Goal: Task Accomplishment & Management: Manage account settings

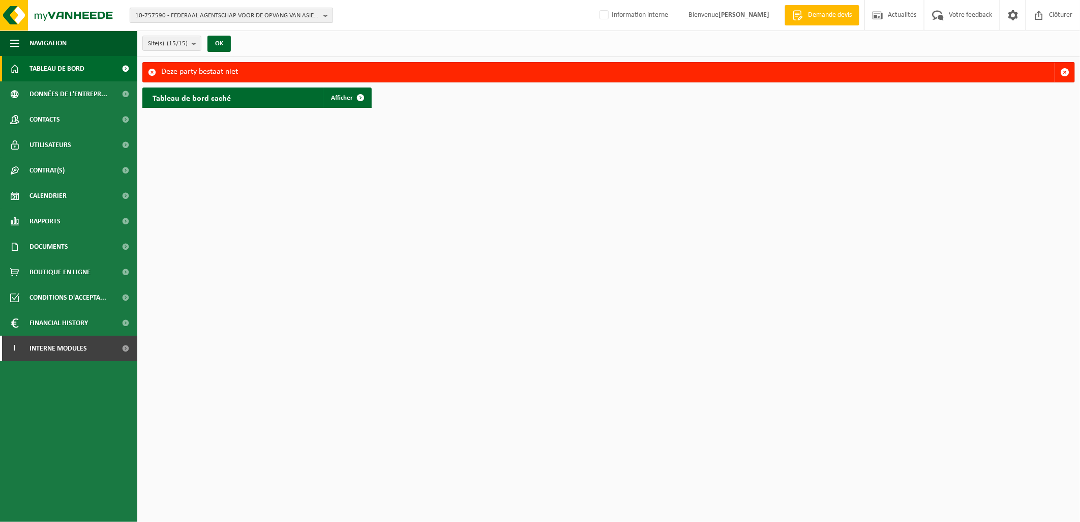
click at [172, 21] on span "10-757590 - FEDERAAL AGENTSCHAP VOOR DE OPVANG VAN ASIELZOEKERS (FEDASIL) - 100…" at bounding box center [227, 15] width 184 height 15
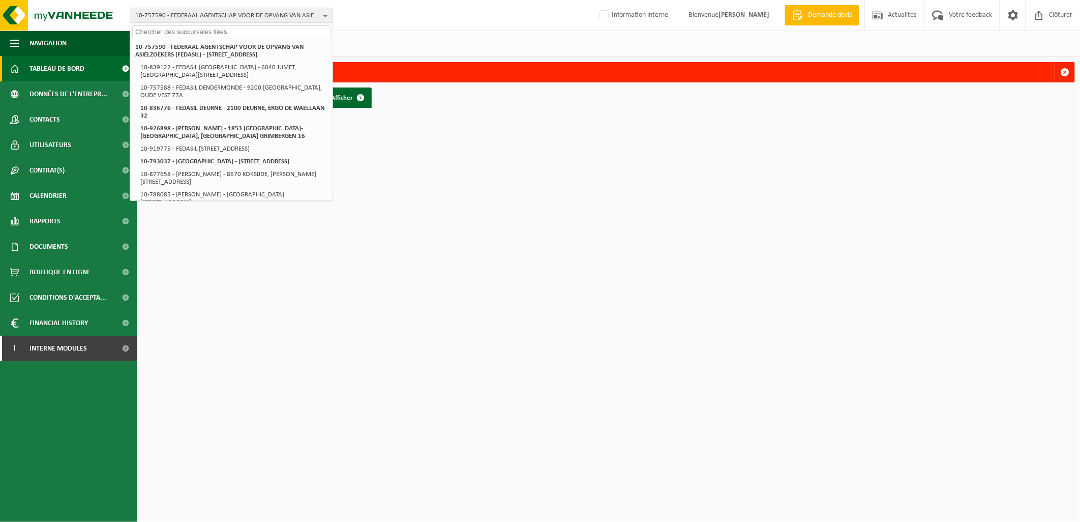
click at [170, 34] on input "text" at bounding box center [231, 31] width 198 height 13
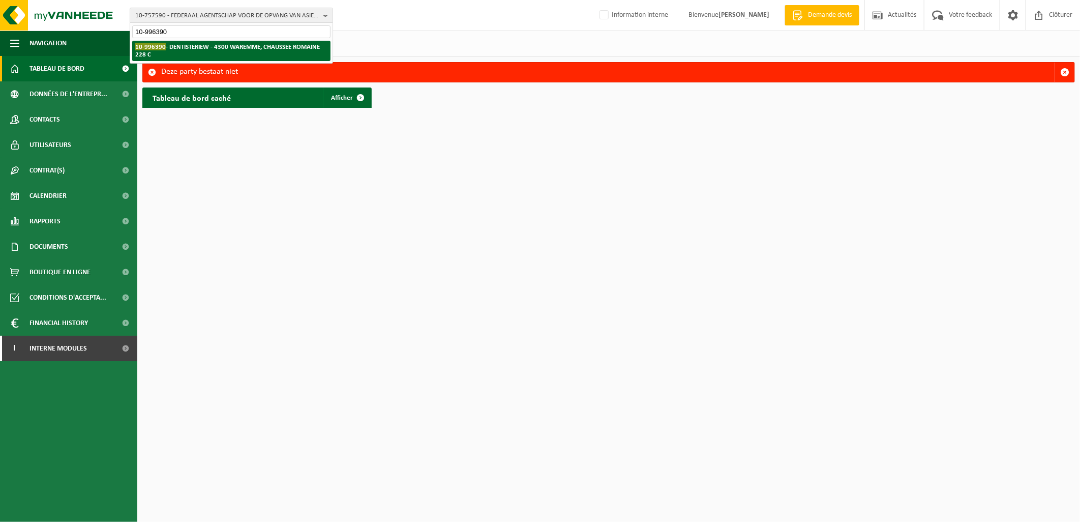
type input "10-996390"
click at [197, 53] on li "10-996390 - DENTISTERIEW - 4300 WAREMME, CHAUSSEE ROMAINE 228 C" at bounding box center [231, 51] width 198 height 20
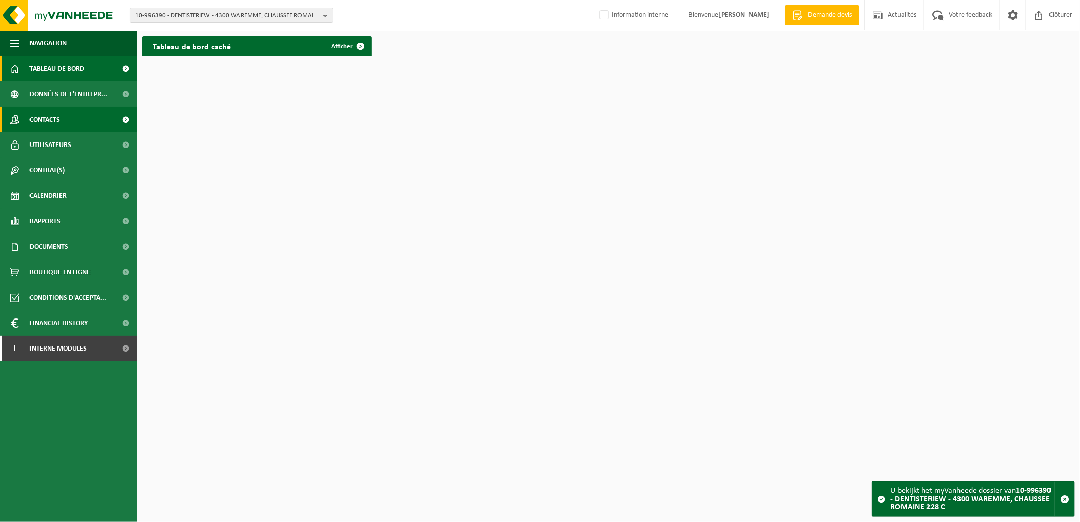
click at [47, 121] on span "Contacts" at bounding box center [44, 119] width 30 height 25
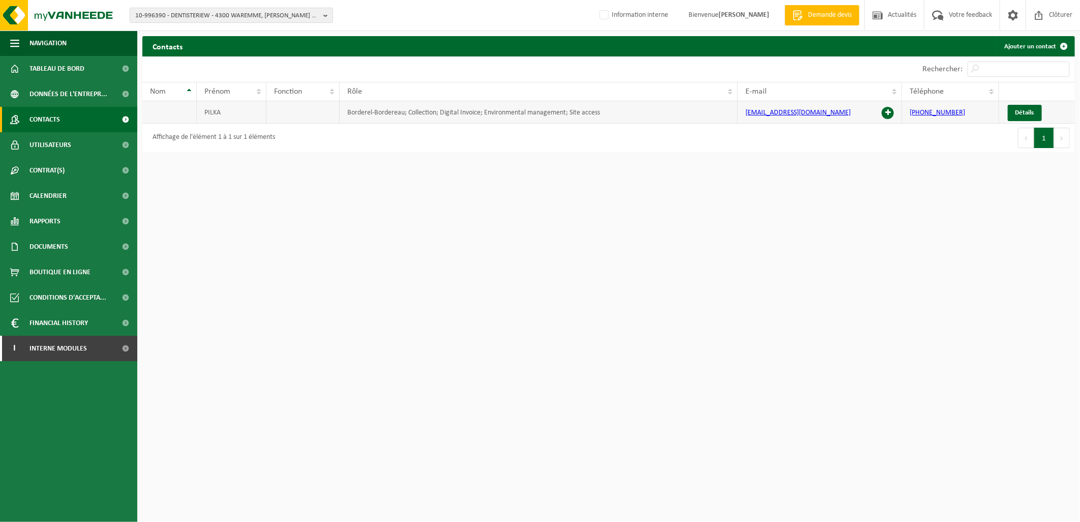
click at [885, 113] on span at bounding box center [887, 113] width 12 height 12
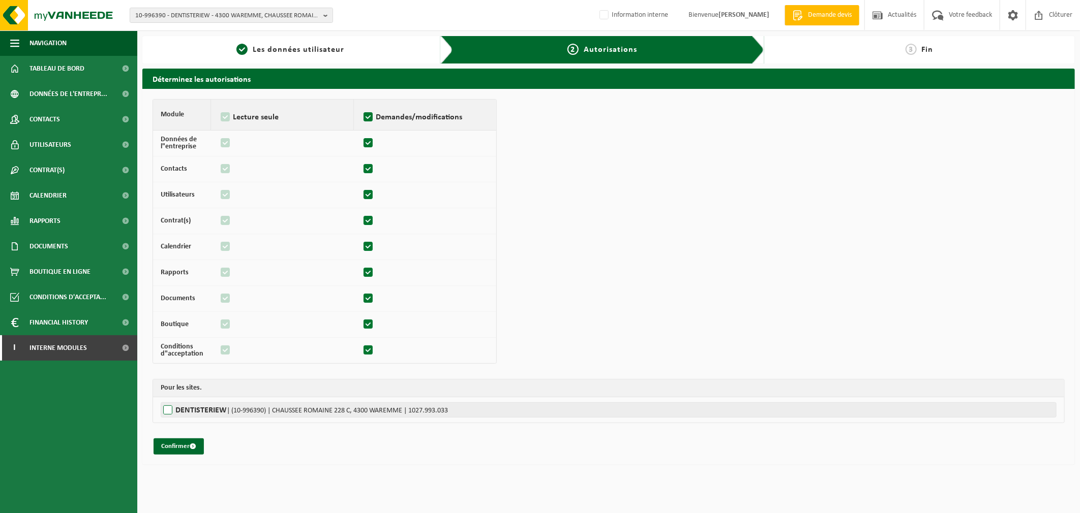
click at [169, 411] on label"] "DENTISTERIEW | (10-996390) | CHAUSSEE ROMAINE 228 C, 4300 WAREMME | 1027.993.033" at bounding box center [609, 410] width 896 height 15
click at [169, 411] on input "DENTISTERIEW | (10-996390) | CHAUSSEE ROMAINE 228 C, 4300 WAREMME | 1027.993.033" at bounding box center [701, 410] width 1080 height 15
checkbox input "true"
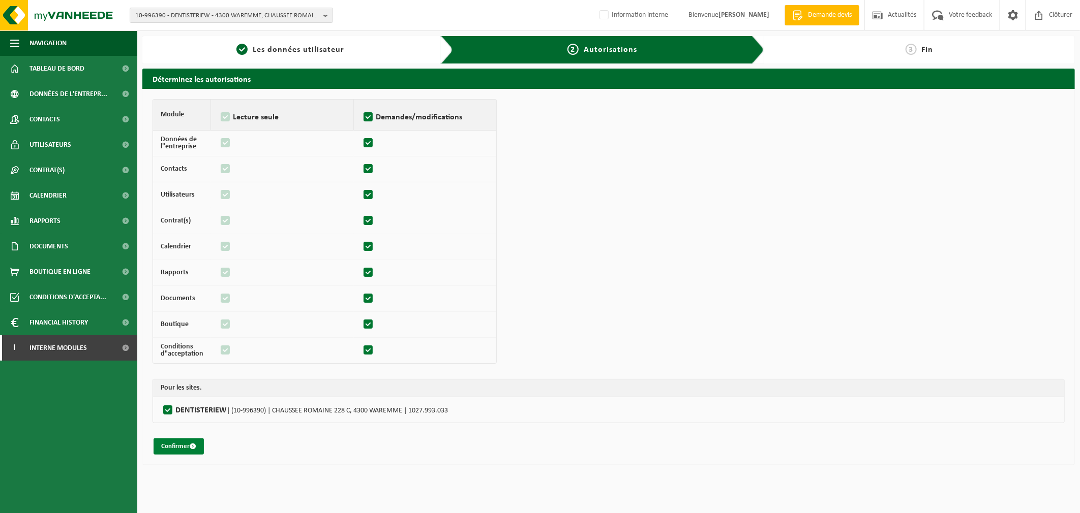
click at [172, 448] on button "Confirmer" at bounding box center [179, 447] width 50 height 16
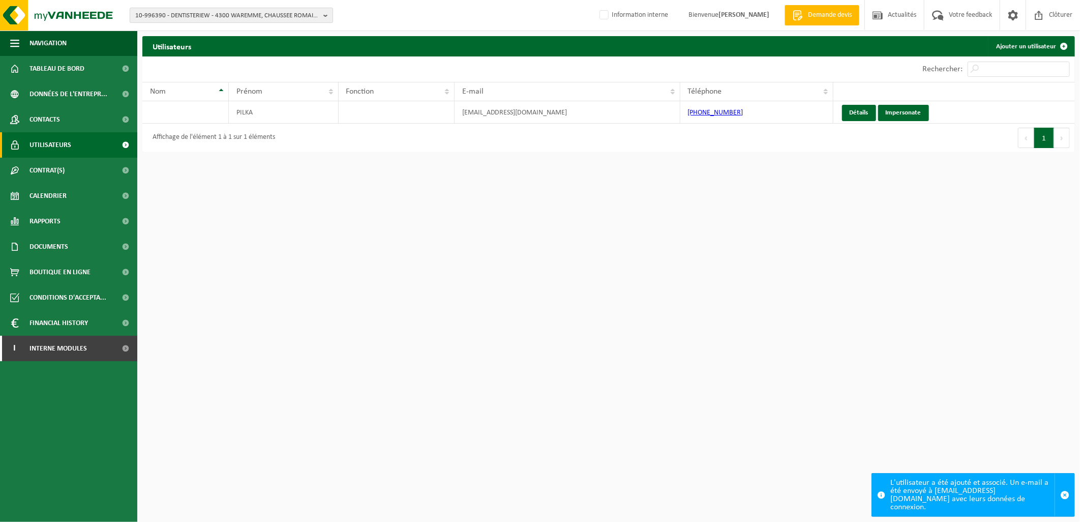
click at [203, 13] on span "10-996390 - DENTISTERIEW - 4300 WAREMME, CHAUSSEE ROMAINE 228 C" at bounding box center [227, 15] width 184 height 15
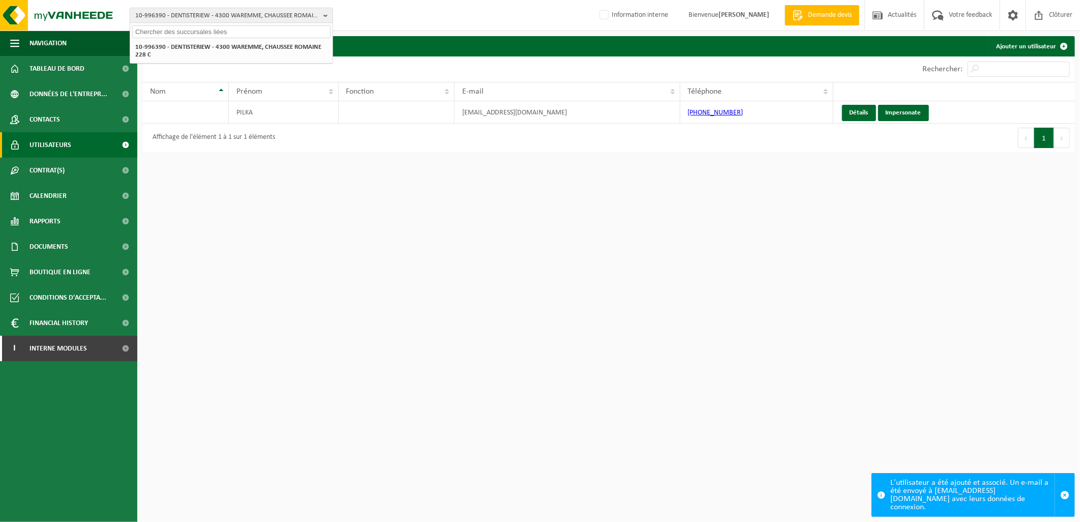
click at [187, 35] on input "text" at bounding box center [231, 31] width 198 height 13
paste input "10-911248."
type input "10-911248"
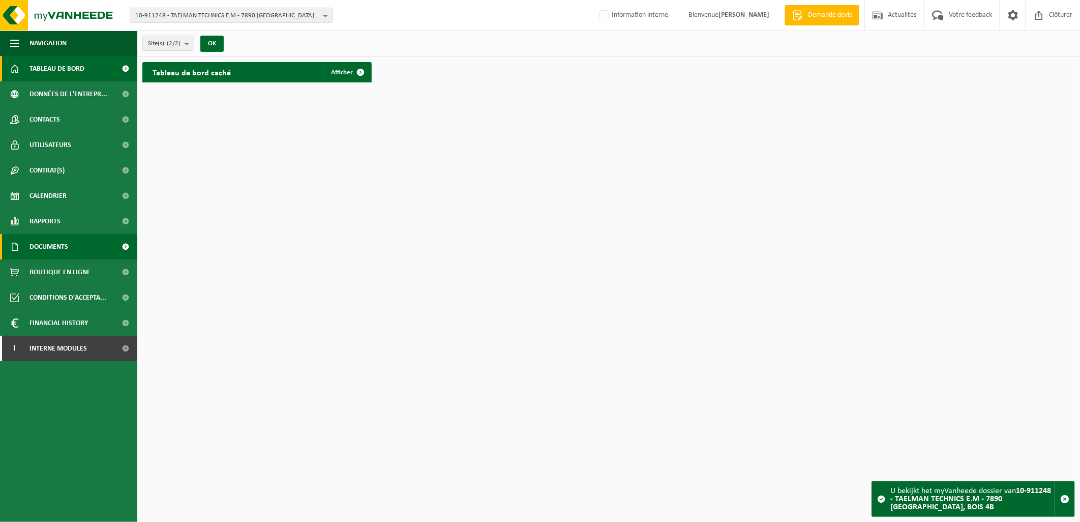
click at [49, 242] on span "Documents" at bounding box center [48, 246] width 39 height 25
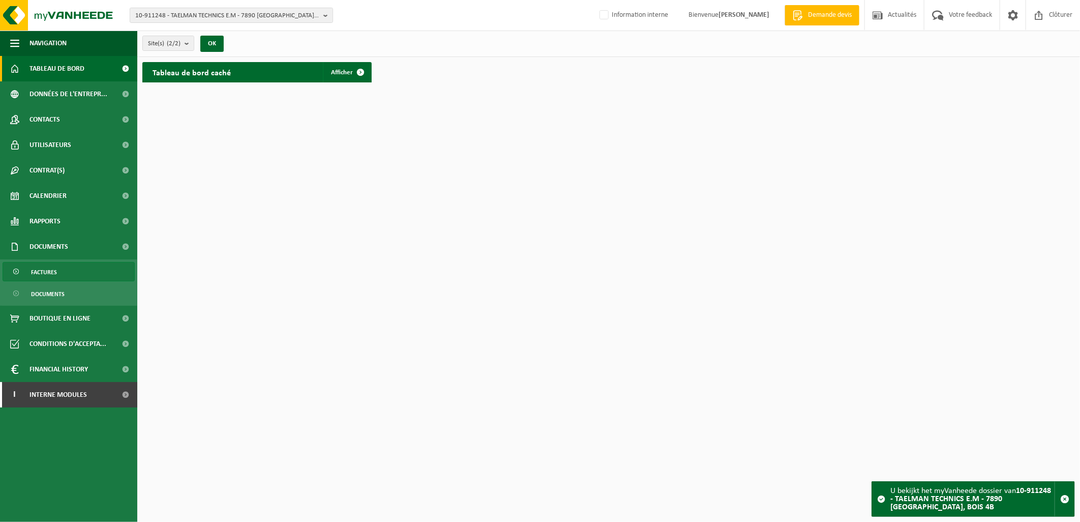
click at [46, 272] on span "Factures" at bounding box center [44, 271] width 26 height 19
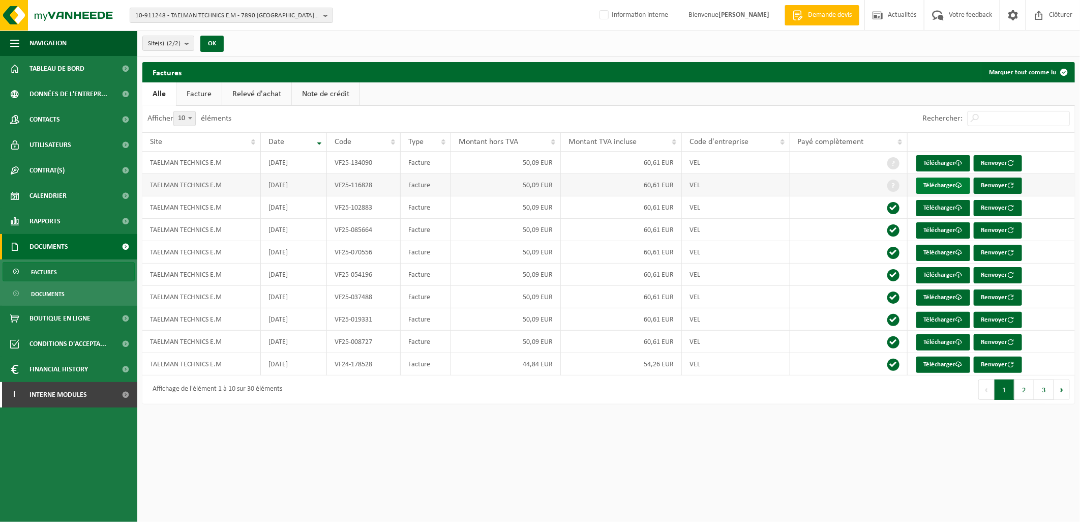
click at [939, 185] on link "Télécharger" at bounding box center [943, 185] width 54 height 16
click at [185, 17] on span "10-911248 - TAELMAN TECHNICS E.M - 7890 LAHAMAIDE, BOIS 4B" at bounding box center [227, 15] width 184 height 15
type input "10-834141"
click at [247, 46] on strong "10-834141 - COSTANZA, THOMAS - 7040 BLAREGNIES, RUE DE SARS 13" at bounding box center [203, 47] width 137 height 8
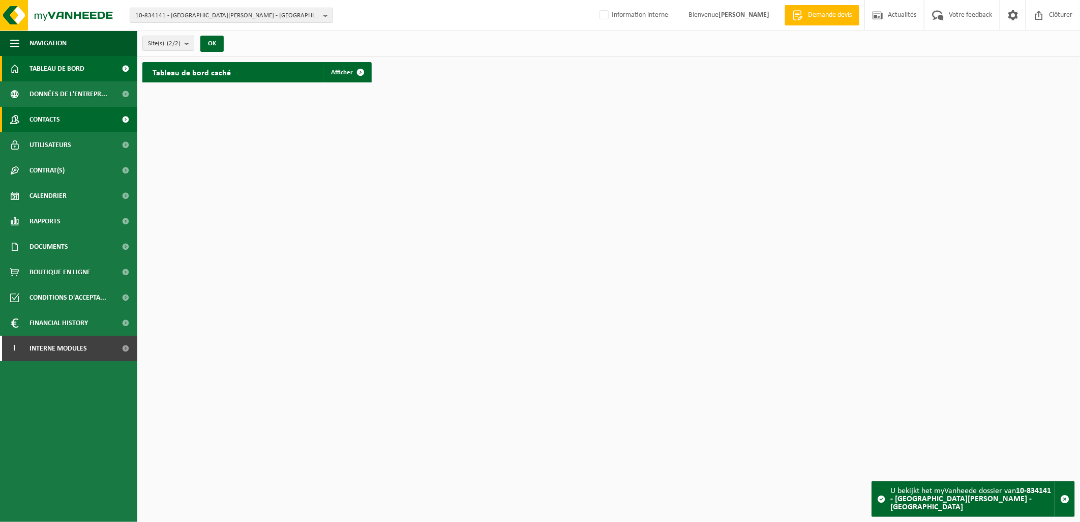
click at [59, 123] on span "Contacts" at bounding box center [44, 119] width 30 height 25
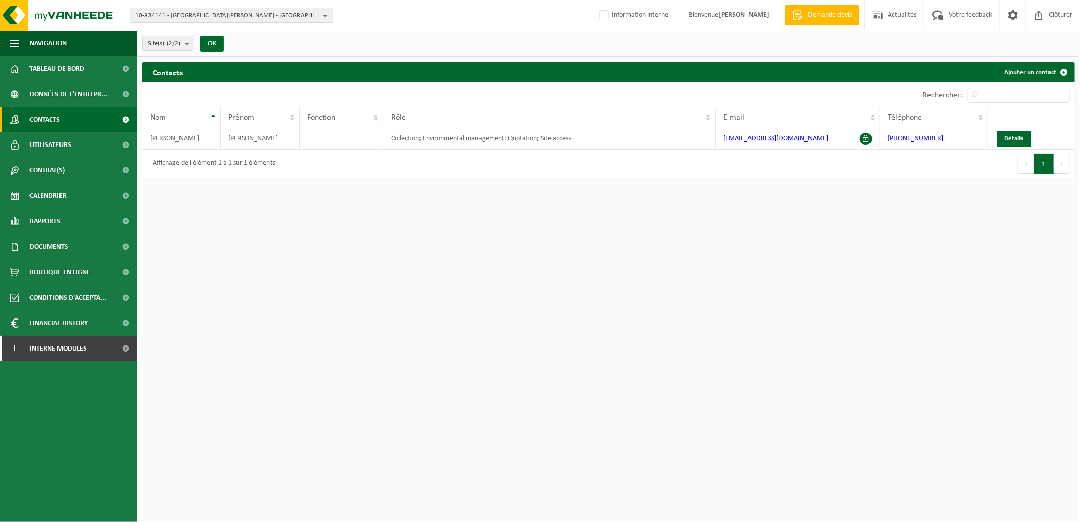
click at [185, 16] on span "10-834141 - COSTANZA, THOMAS - 7040 BLAREGNIES, RUE DE SARS 13" at bounding box center [227, 15] width 184 height 15
type input "10-934037"
click at [248, 54] on li "10-934037 - BIOTHENTIQUE SRL - 1330 RIXENSART, AVENUE JOHN KENNEDY 1/11" at bounding box center [231, 51] width 198 height 20
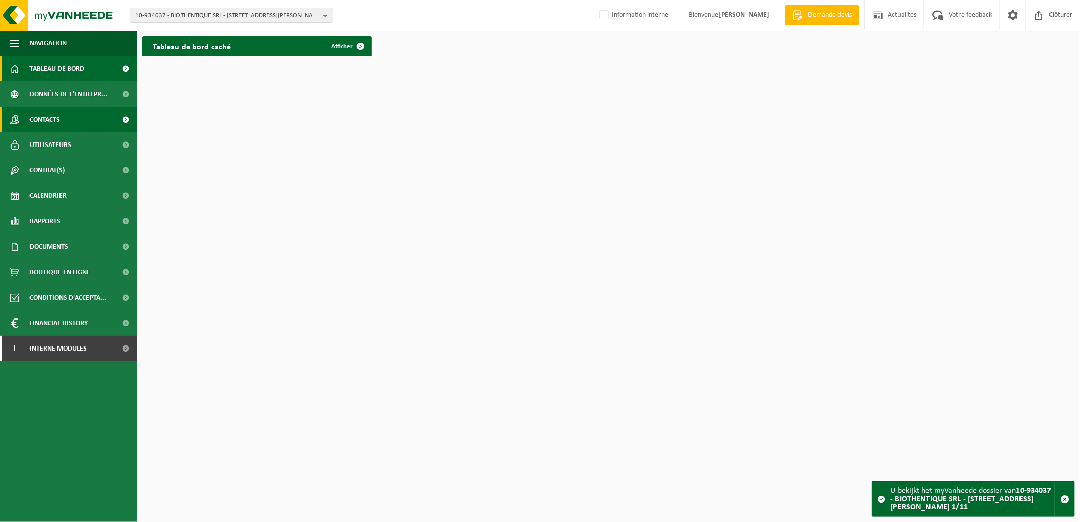
click at [59, 124] on span "Contacts" at bounding box center [44, 119] width 30 height 25
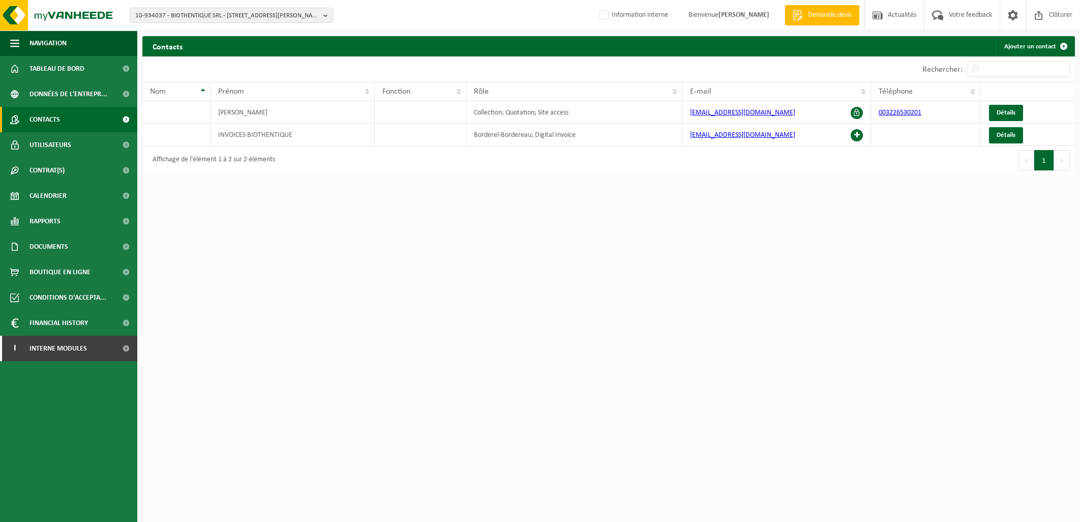
click at [63, 140] on span "Utilisateurs" at bounding box center [50, 144] width 42 height 25
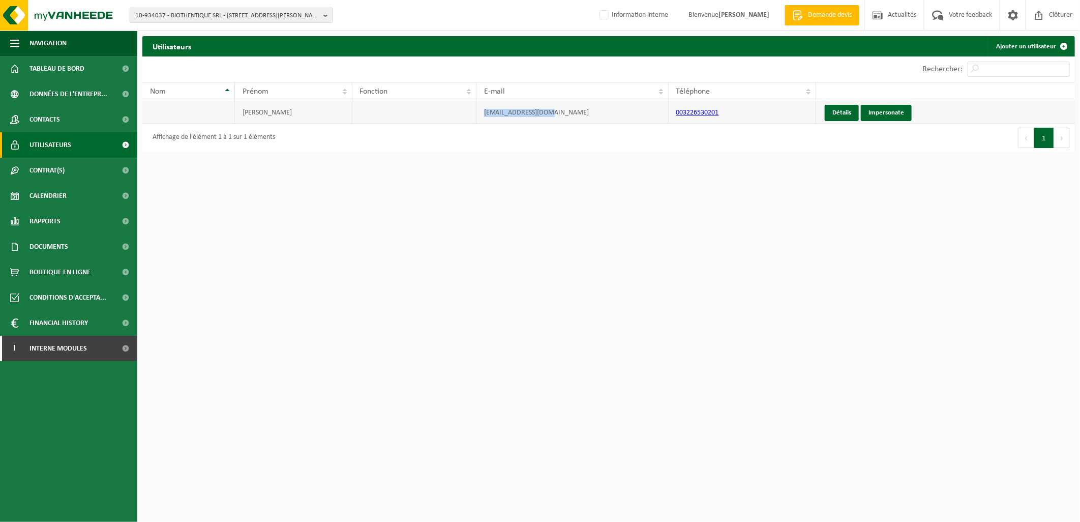
drag, startPoint x: 558, startPoint y: 115, endPoint x: 476, endPoint y: 120, distance: 82.0
click at [476, 120] on td "[EMAIL_ADDRESS][DOMAIN_NAME]" at bounding box center [572, 112] width 192 height 22
copy td "[EMAIL_ADDRESS][DOMAIN_NAME]"
